Goal: Task Accomplishment & Management: Manage account settings

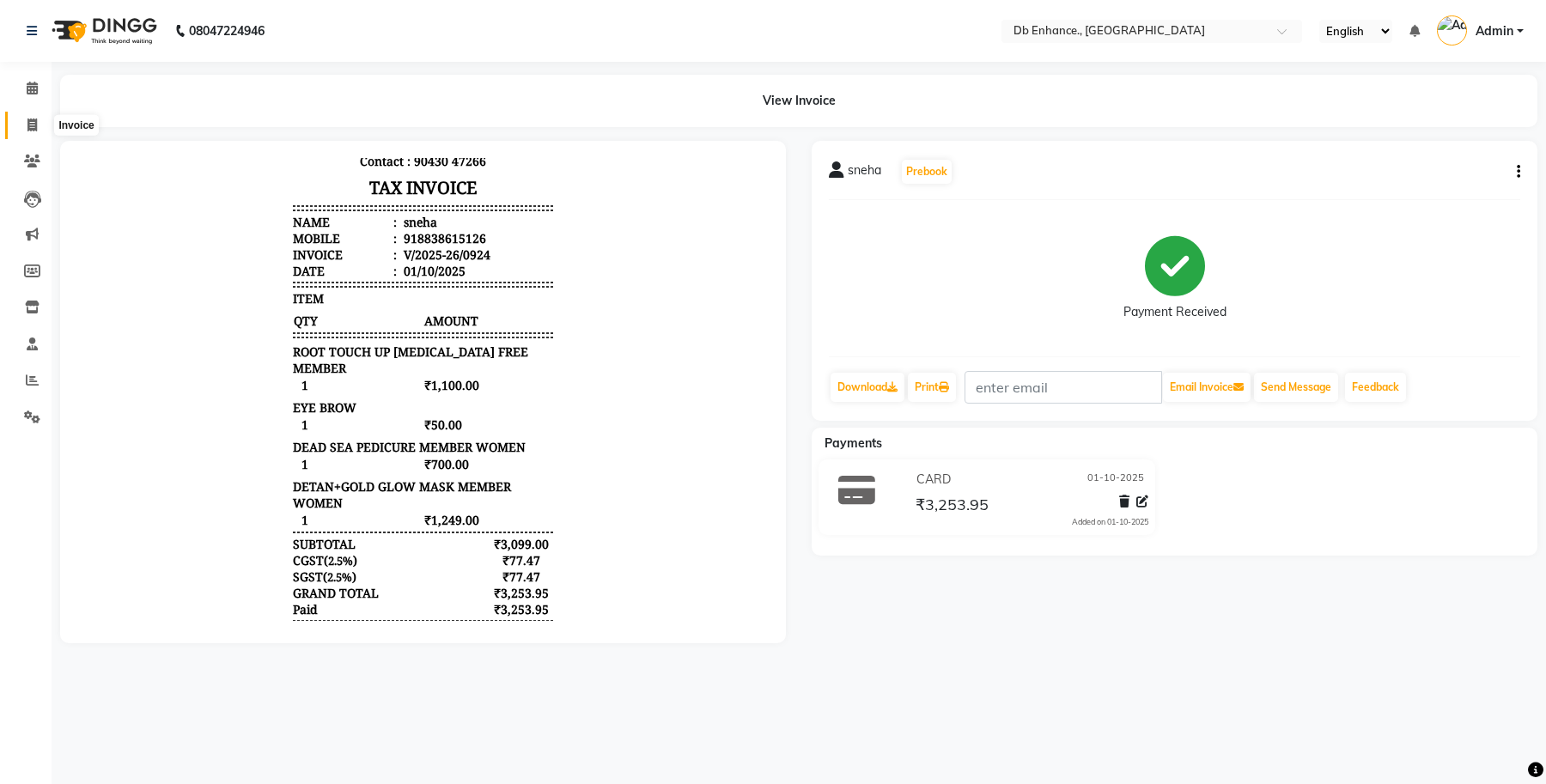
drag, startPoint x: 32, startPoint y: 121, endPoint x: 58, endPoint y: 138, distance: 31.1
click at [32, 121] on icon at bounding box center [31, 125] width 10 height 13
select select "service"
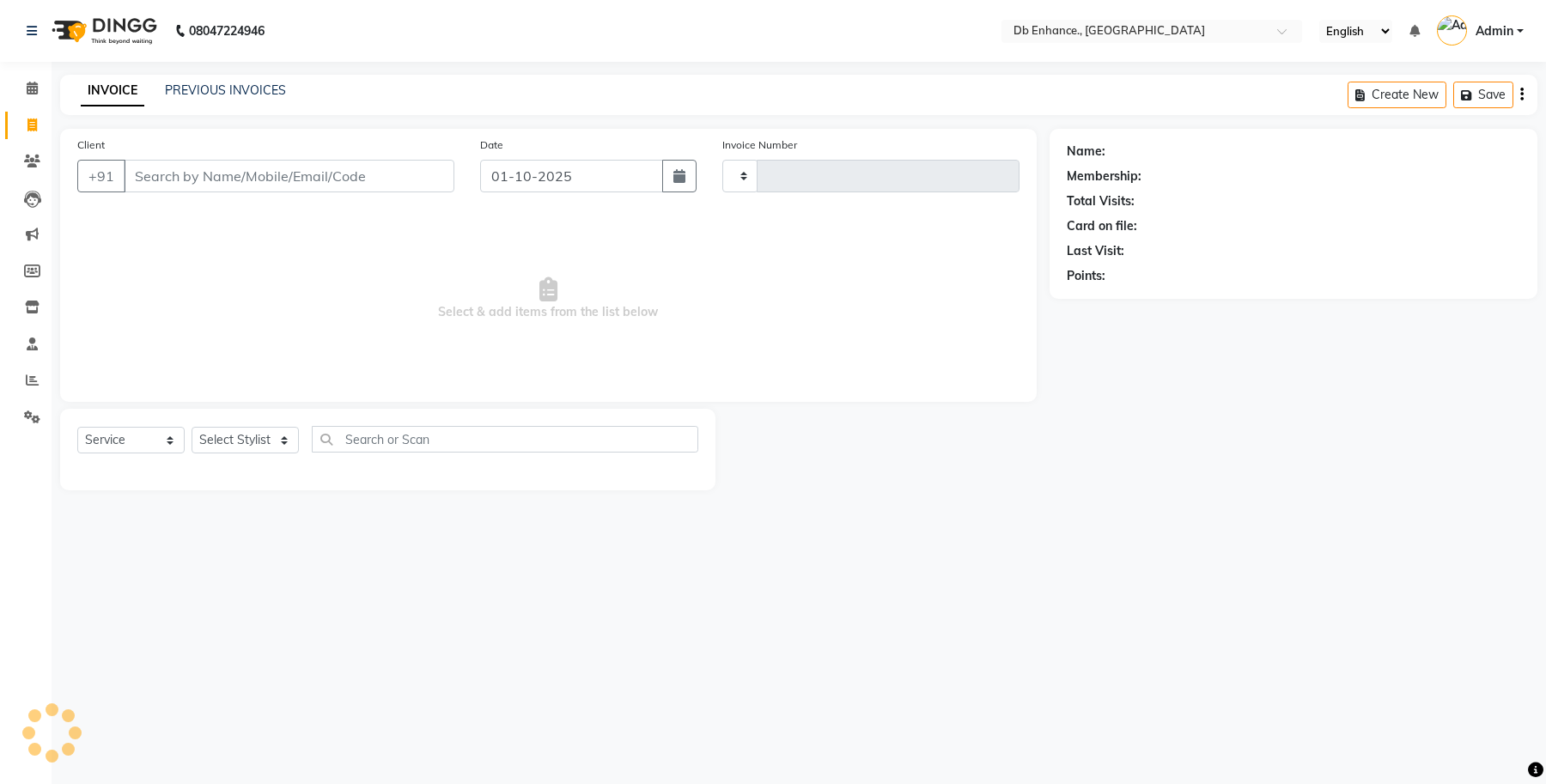
type input "0925"
select select "4474"
click at [241, 87] on link "PREVIOUS INVOICES" at bounding box center [226, 90] width 121 height 16
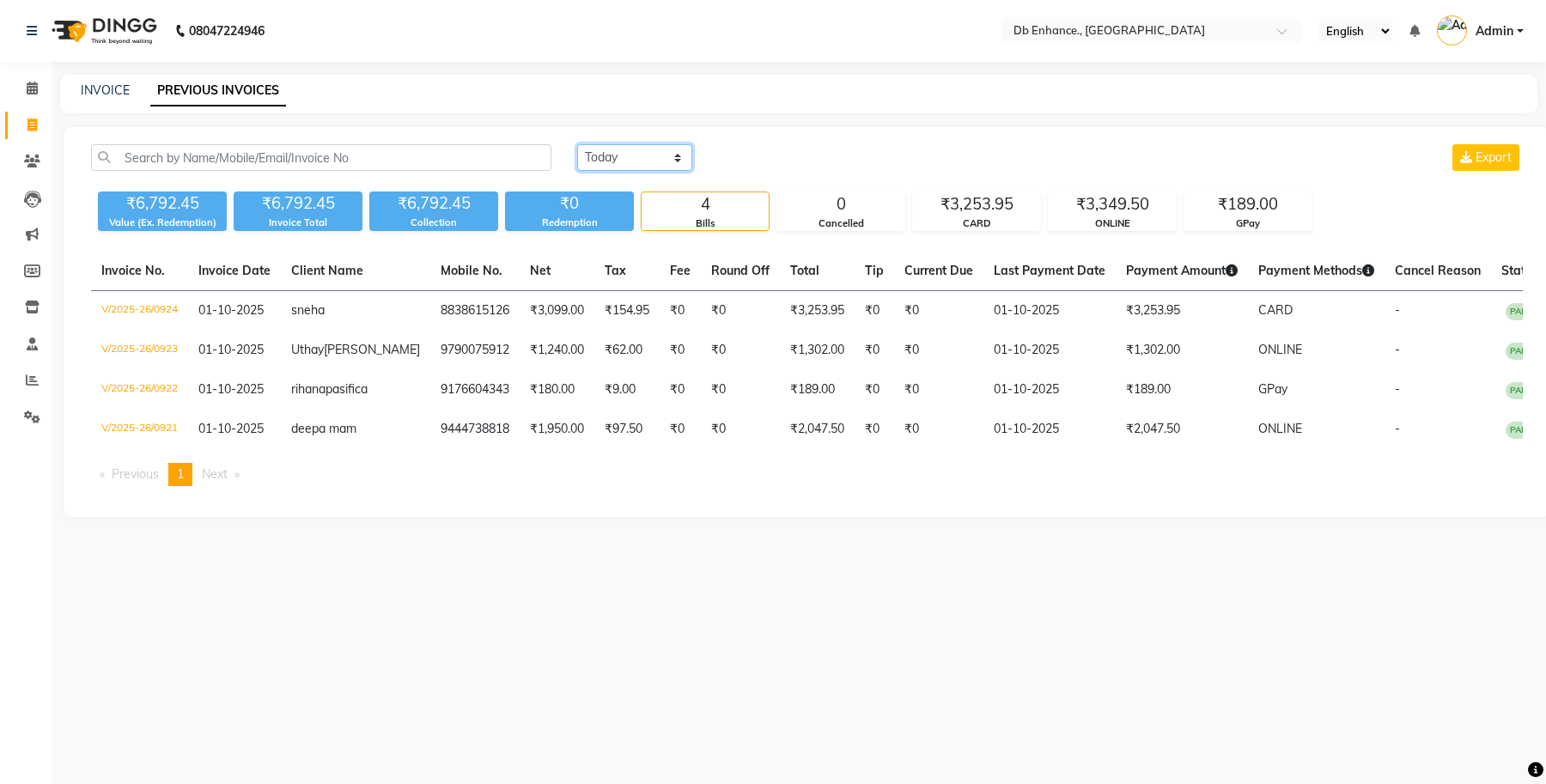
click at [643, 156] on select "[DATE] [DATE] Custom Range" at bounding box center [635, 157] width 115 height 26
select select "range"
click at [577, 144] on select "[DATE] [DATE] Custom Range" at bounding box center [635, 157] width 115 height 26
click at [786, 150] on input "01-10-2025" at bounding box center [775, 158] width 121 height 24
select select "10"
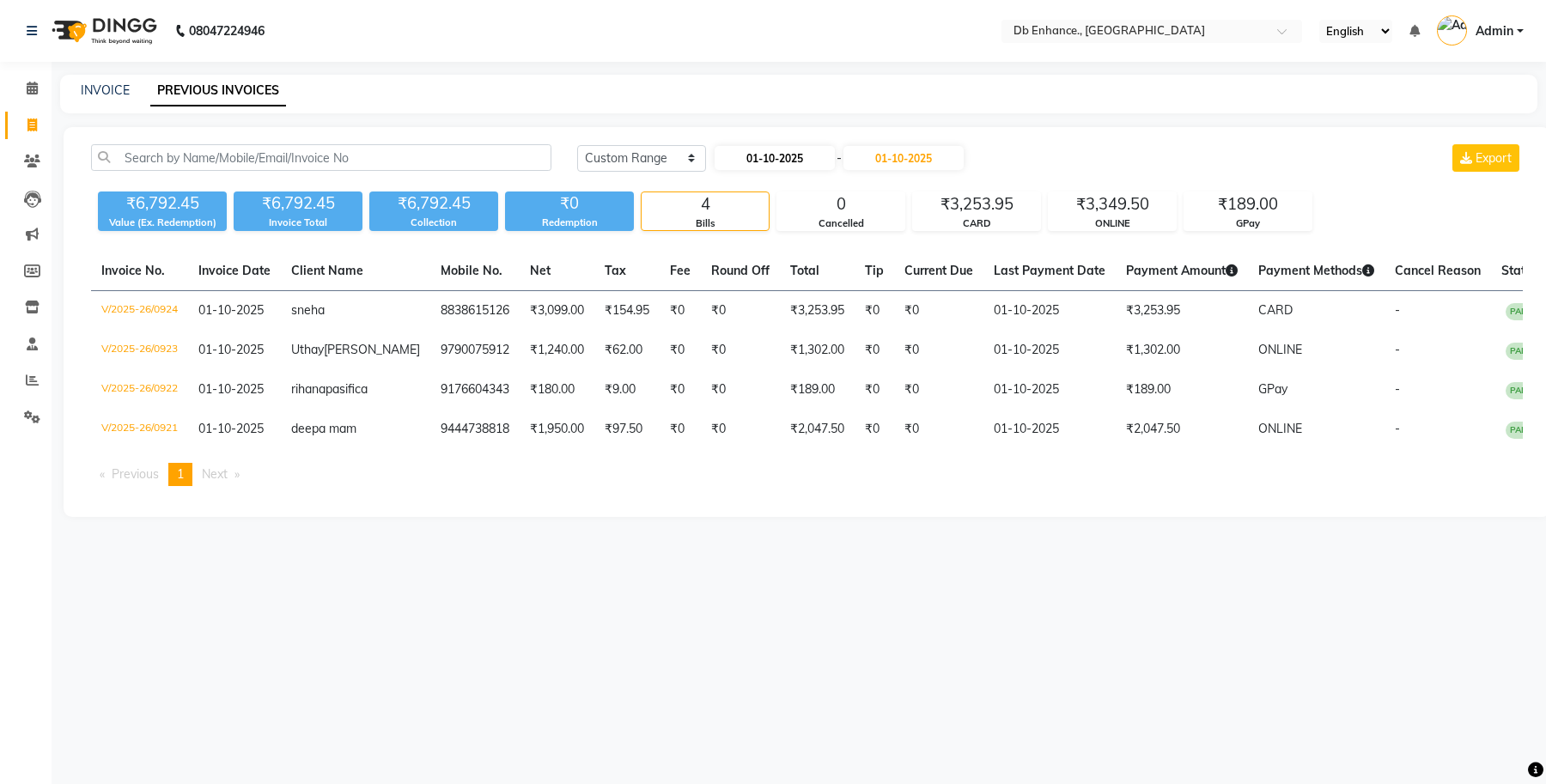
select select "2025"
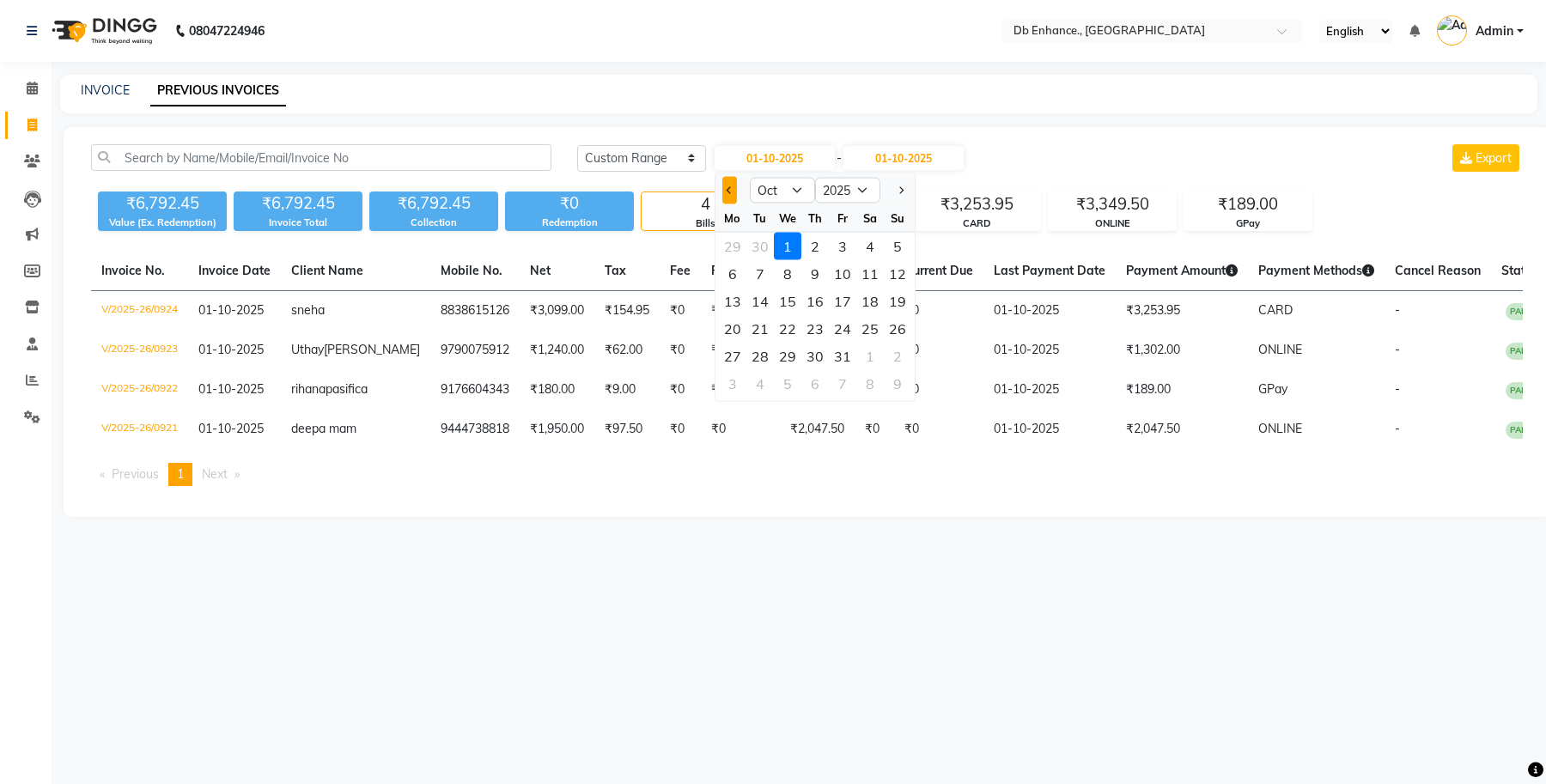
click at [728, 183] on button "Previous month" at bounding box center [729, 190] width 15 height 27
select select "9"
click at [740, 245] on div "1" at bounding box center [732, 246] width 27 height 27
type input "01-09-2025"
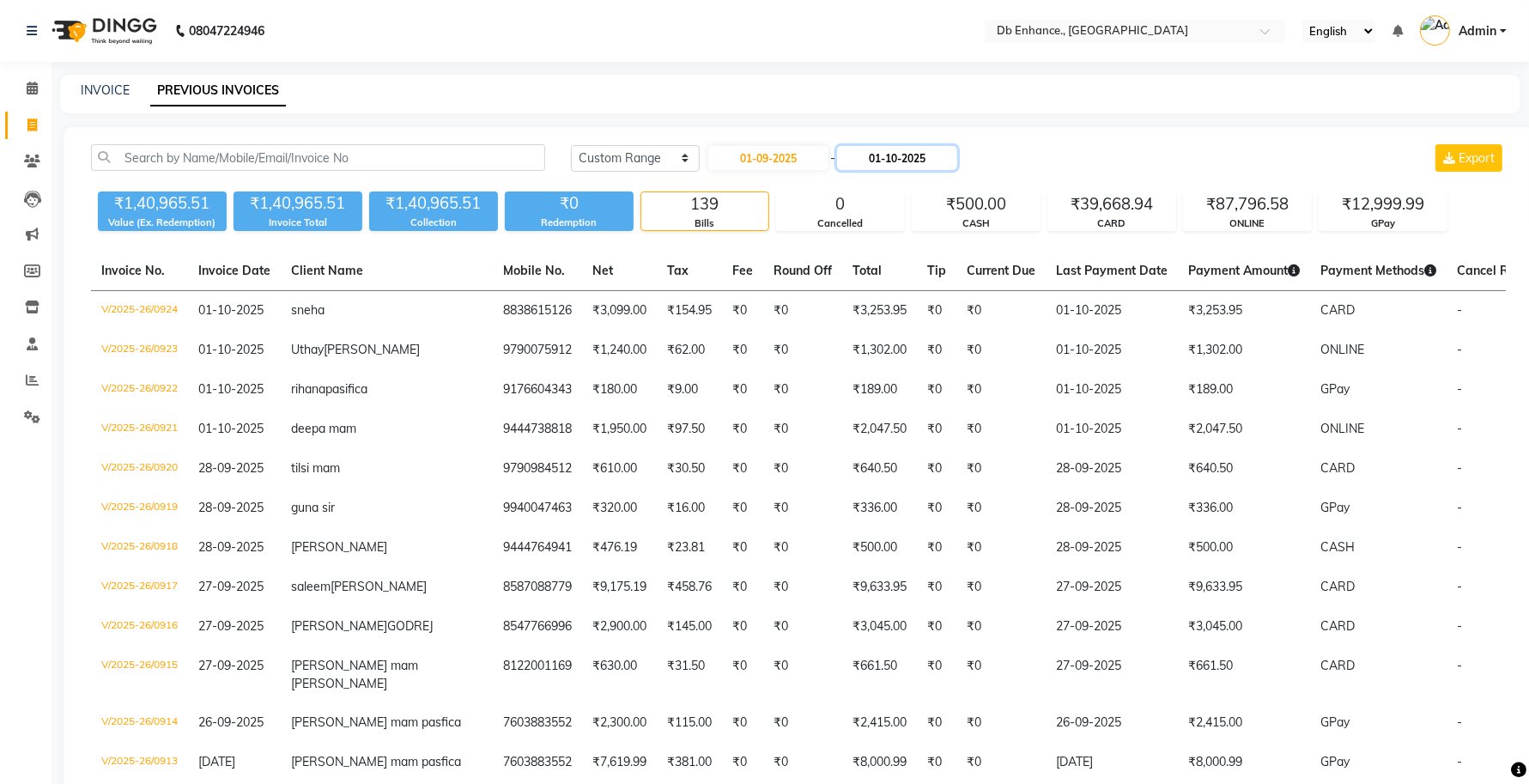
click at [898, 150] on input "01-10-2025" at bounding box center [898, 158] width 121 height 24
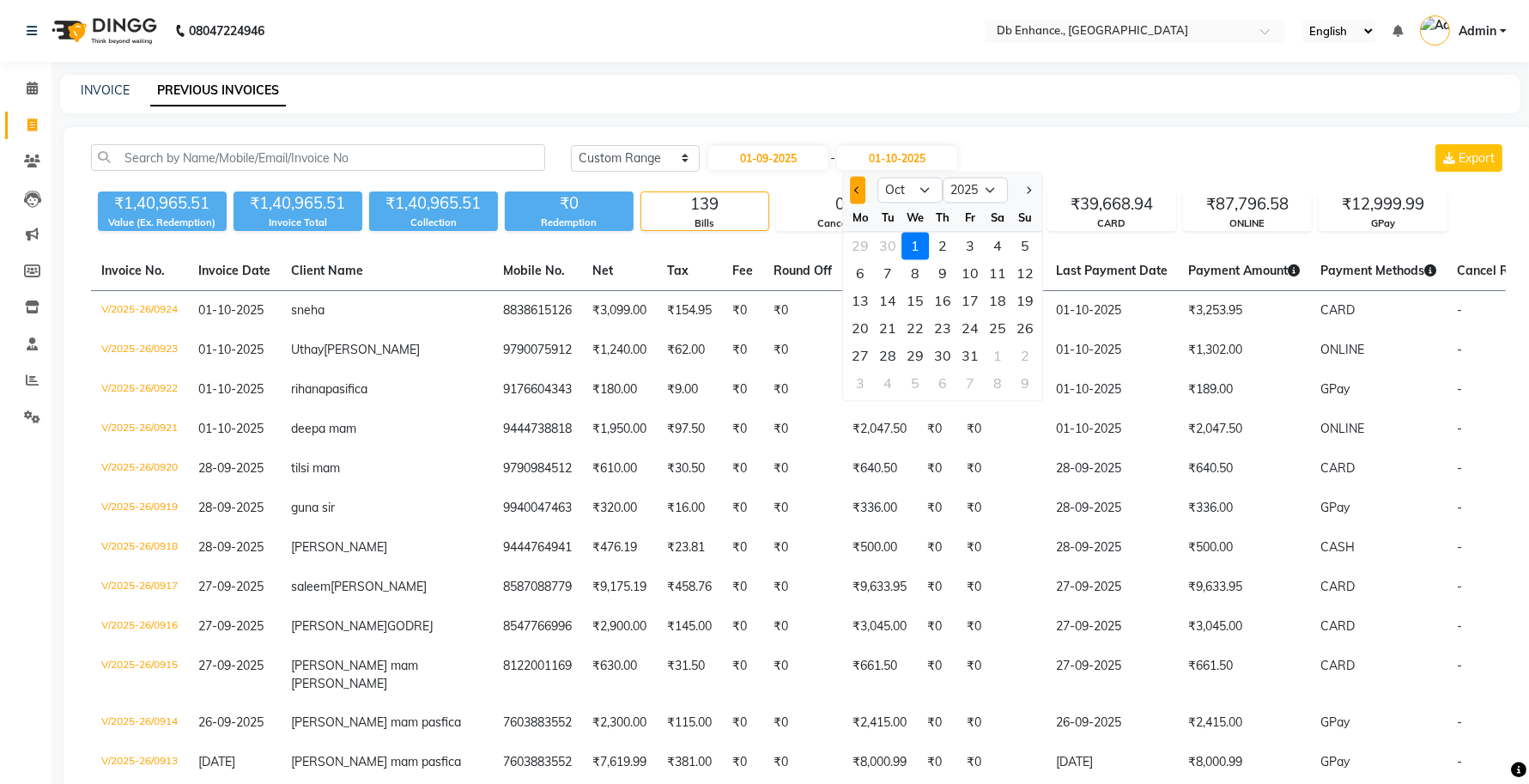
click at [851, 191] on button "Previous month" at bounding box center [858, 190] width 15 height 27
select select "9"
click at [885, 357] on div "30" at bounding box center [888, 356] width 27 height 27
type input "[DATE]"
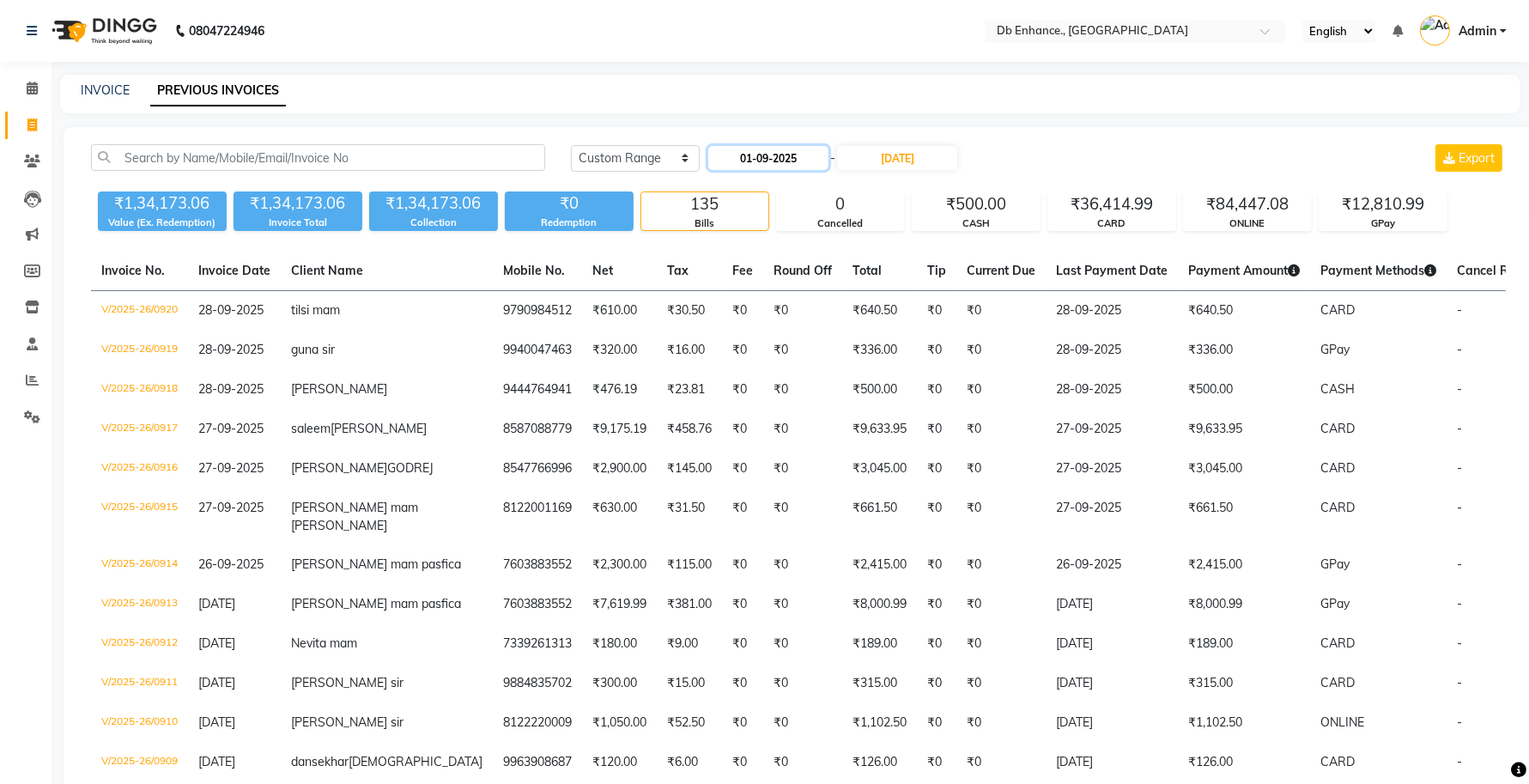
click at [764, 160] on input "01-09-2025" at bounding box center [768, 158] width 121 height 24
select select "9"
select select "2025"
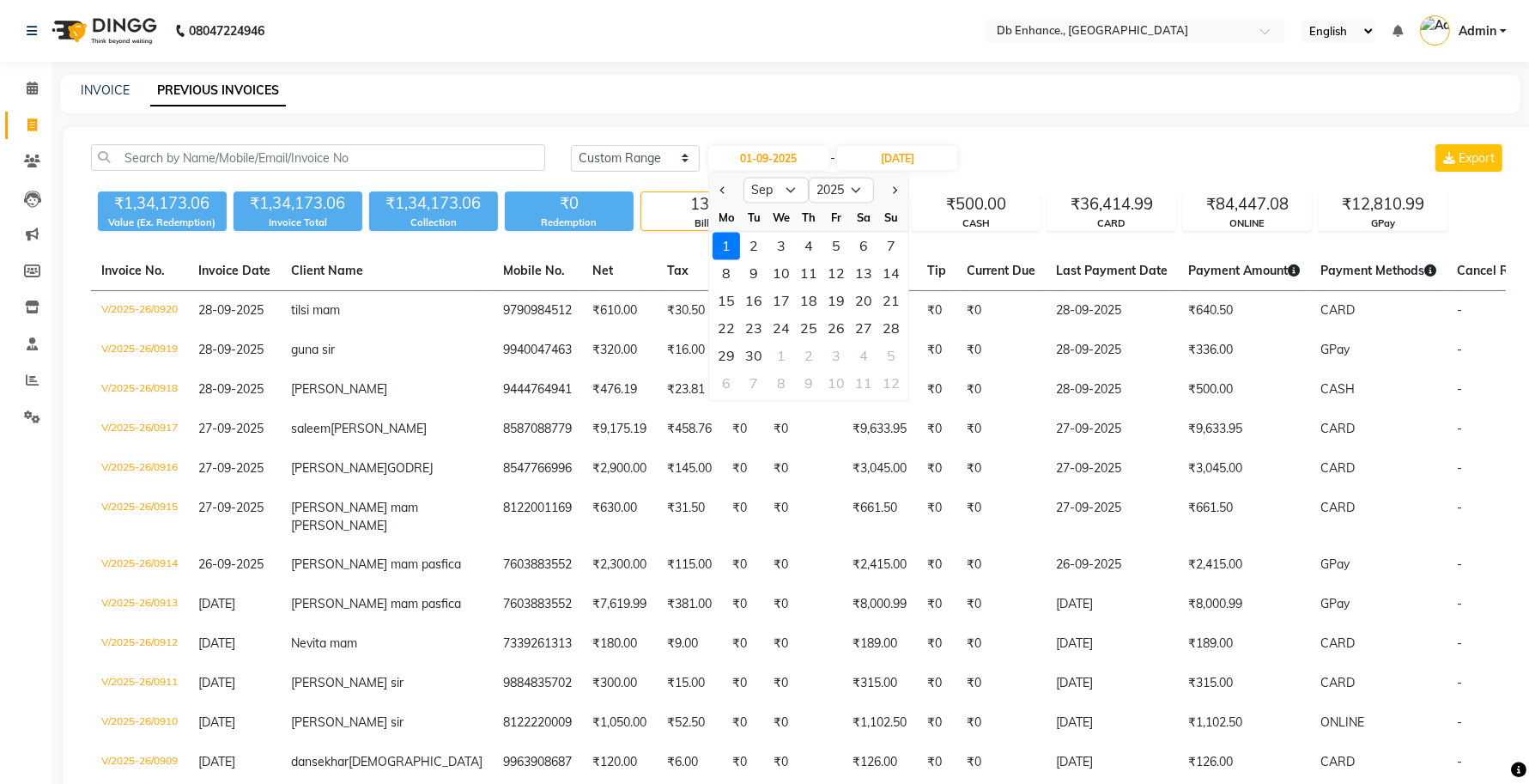
click at [885, 187] on div at bounding box center [891, 190] width 34 height 27
click at [792, 187] on select "Jan Feb Mar Apr May Jun [DATE] Aug Sep Oct Nov Dec" at bounding box center [776, 190] width 66 height 25
select select "10"
click at [744, 177] on select "Jan Feb Mar Apr May Jun [DATE] Aug Sep Oct Nov Dec" at bounding box center [776, 190] width 66 height 25
click at [1037, 159] on div "[DATE] [DATE] Custom Range [DATE] Jan Feb Mar Apr May Jun [DATE] Aug Sep Oct No…" at bounding box center [1039, 157] width 935 height 27
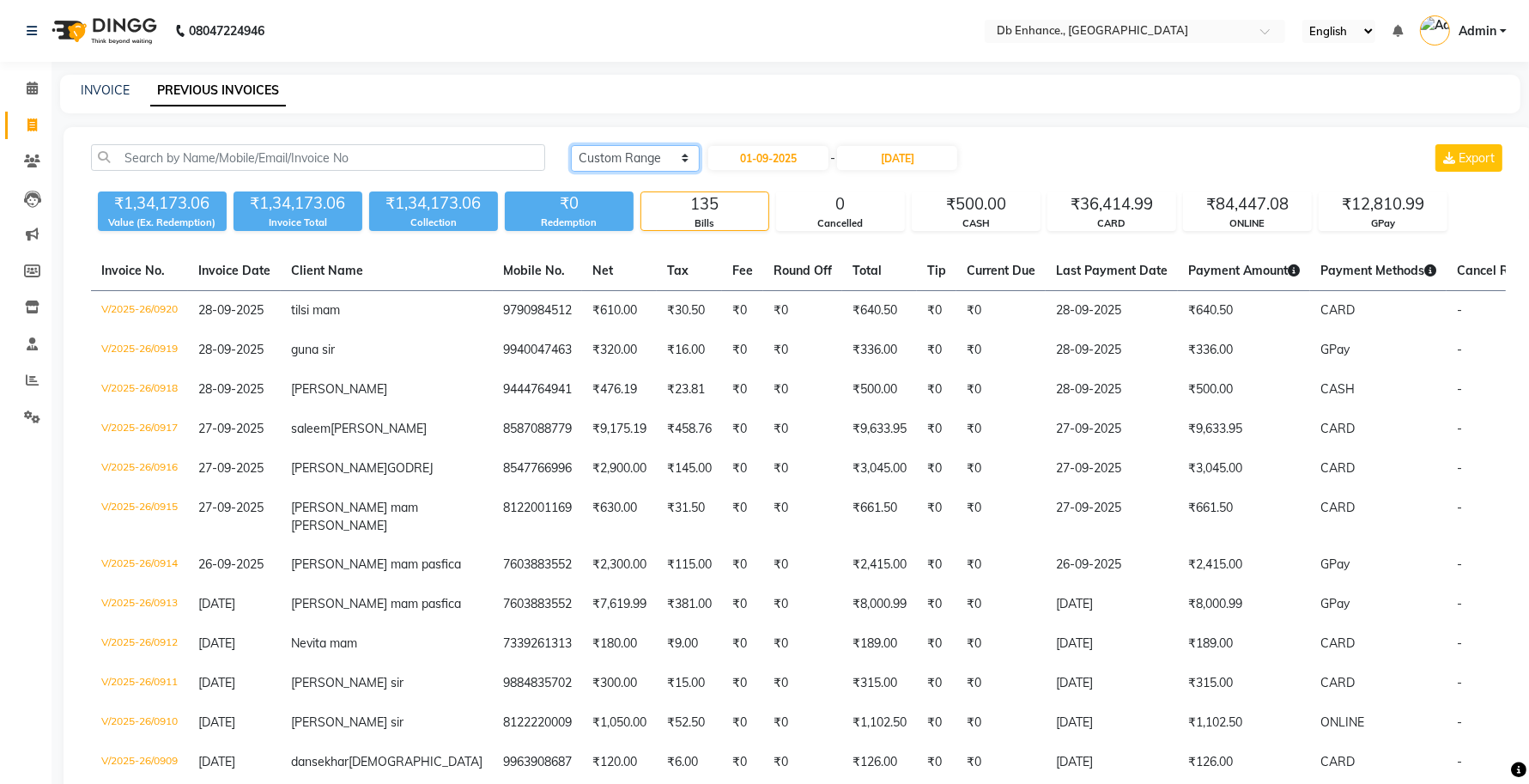
click at [664, 156] on select "[DATE] [DATE] Custom Range" at bounding box center [635, 158] width 129 height 26
select select "[DATE]"
click at [571, 145] on select "[DATE] [DATE] Custom Range" at bounding box center [635, 158] width 129 height 26
